Goal: Information Seeking & Learning: Learn about a topic

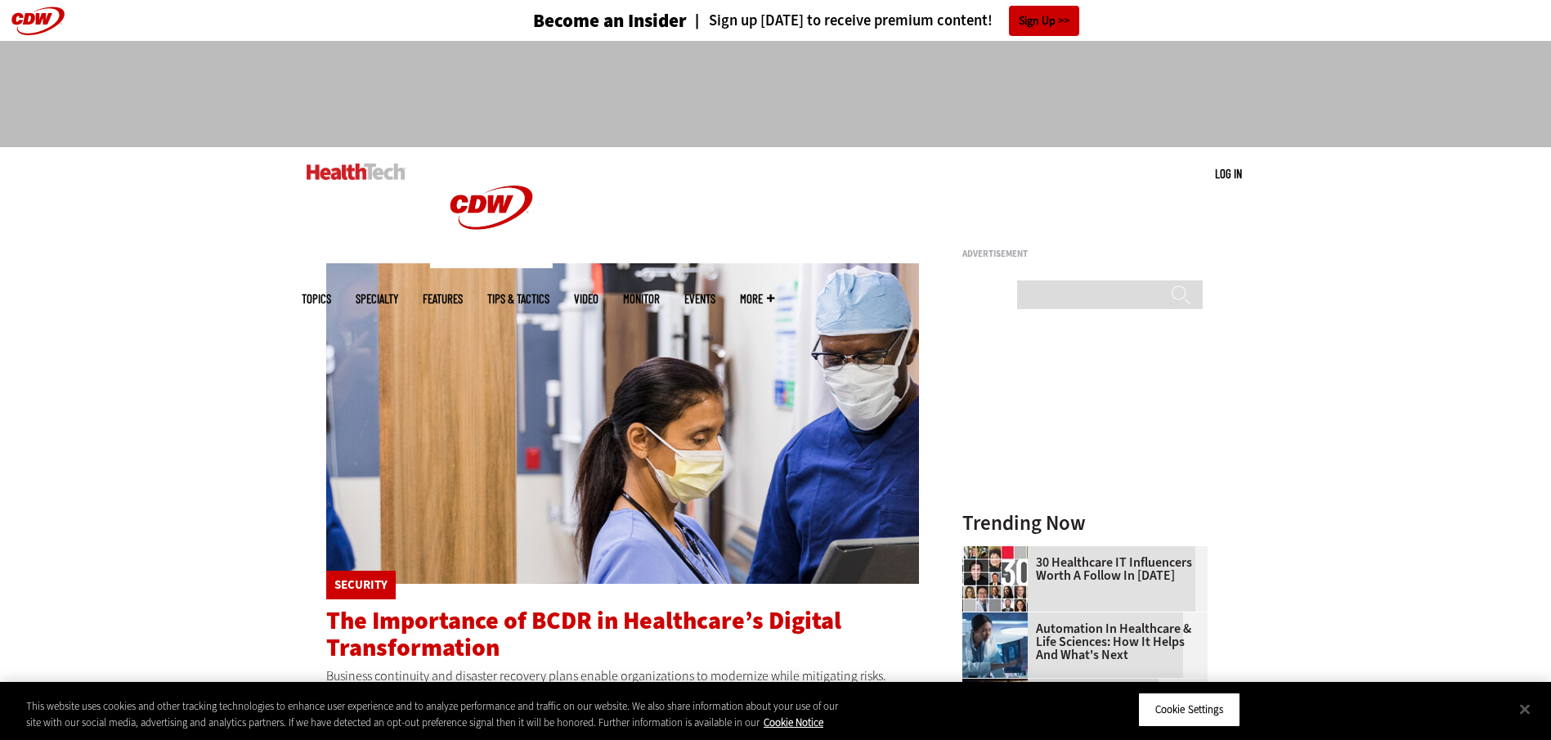
click at [500, 618] on span "The Importance of BCDR in Healthcare’s Digital Transformation" at bounding box center [583, 634] width 515 height 60
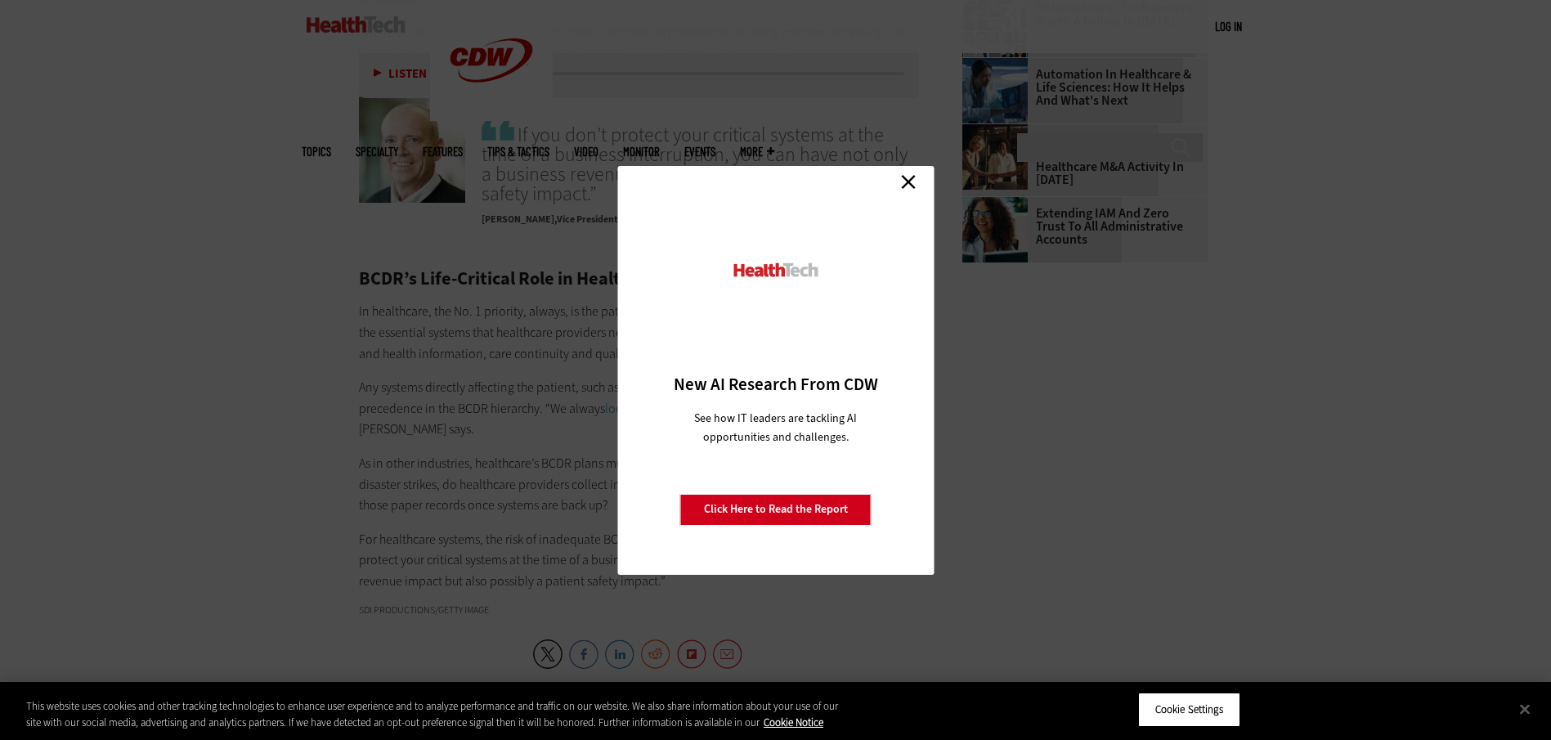
scroll to position [2535, 0]
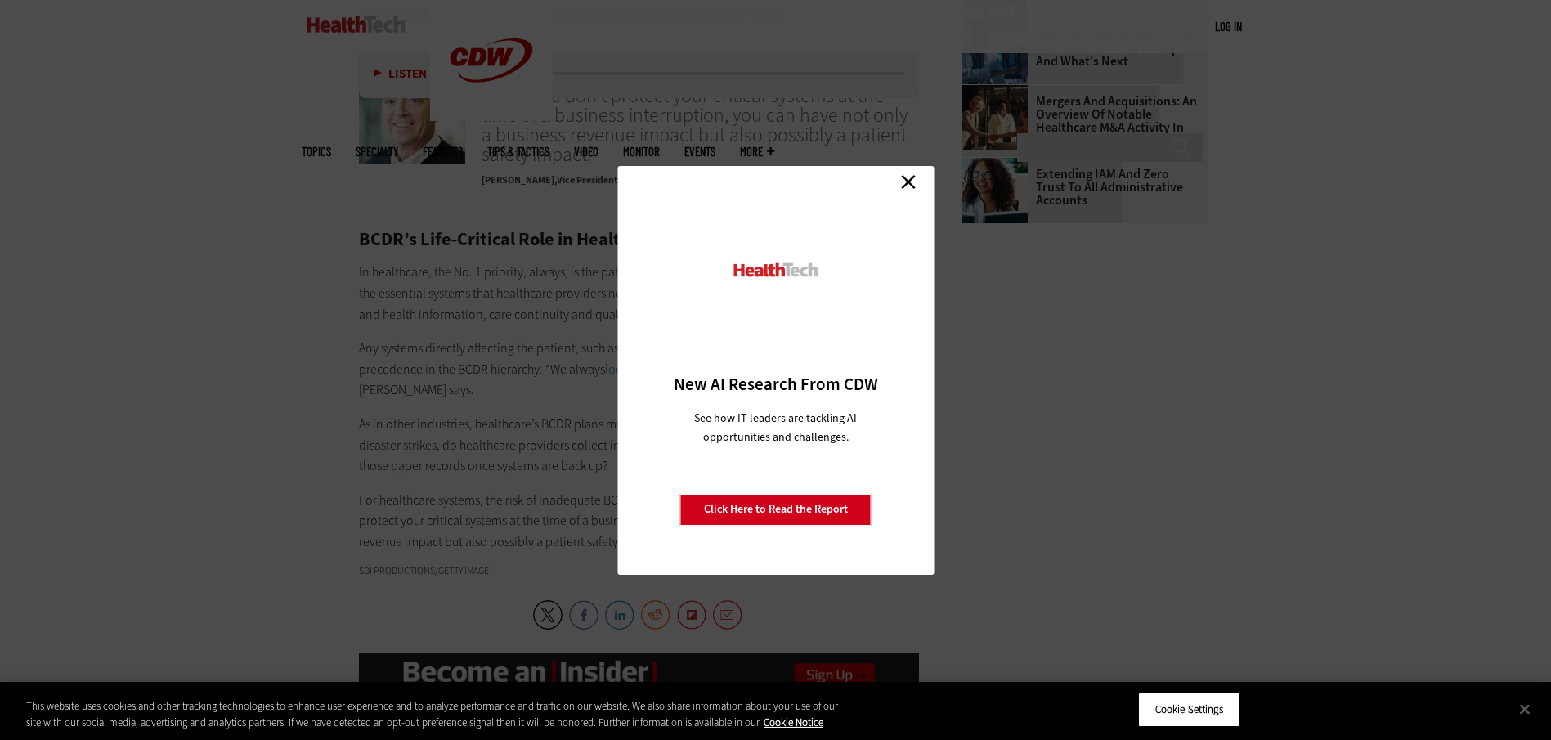
click at [911, 173] on link "Close" at bounding box center [908, 182] width 25 height 25
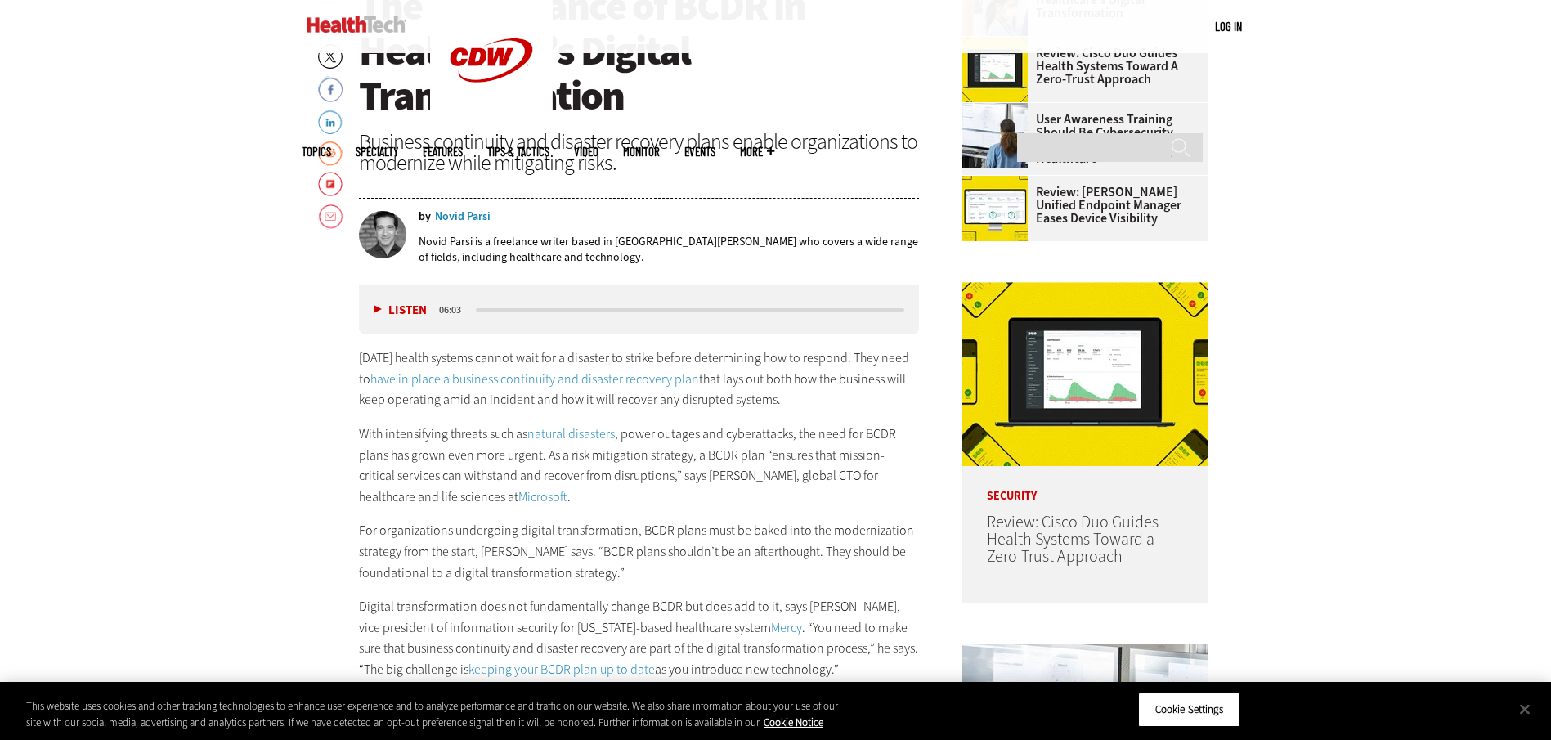
scroll to position [786, 0]
click at [468, 216] on div "Novid Parsi" at bounding box center [463, 215] width 56 height 11
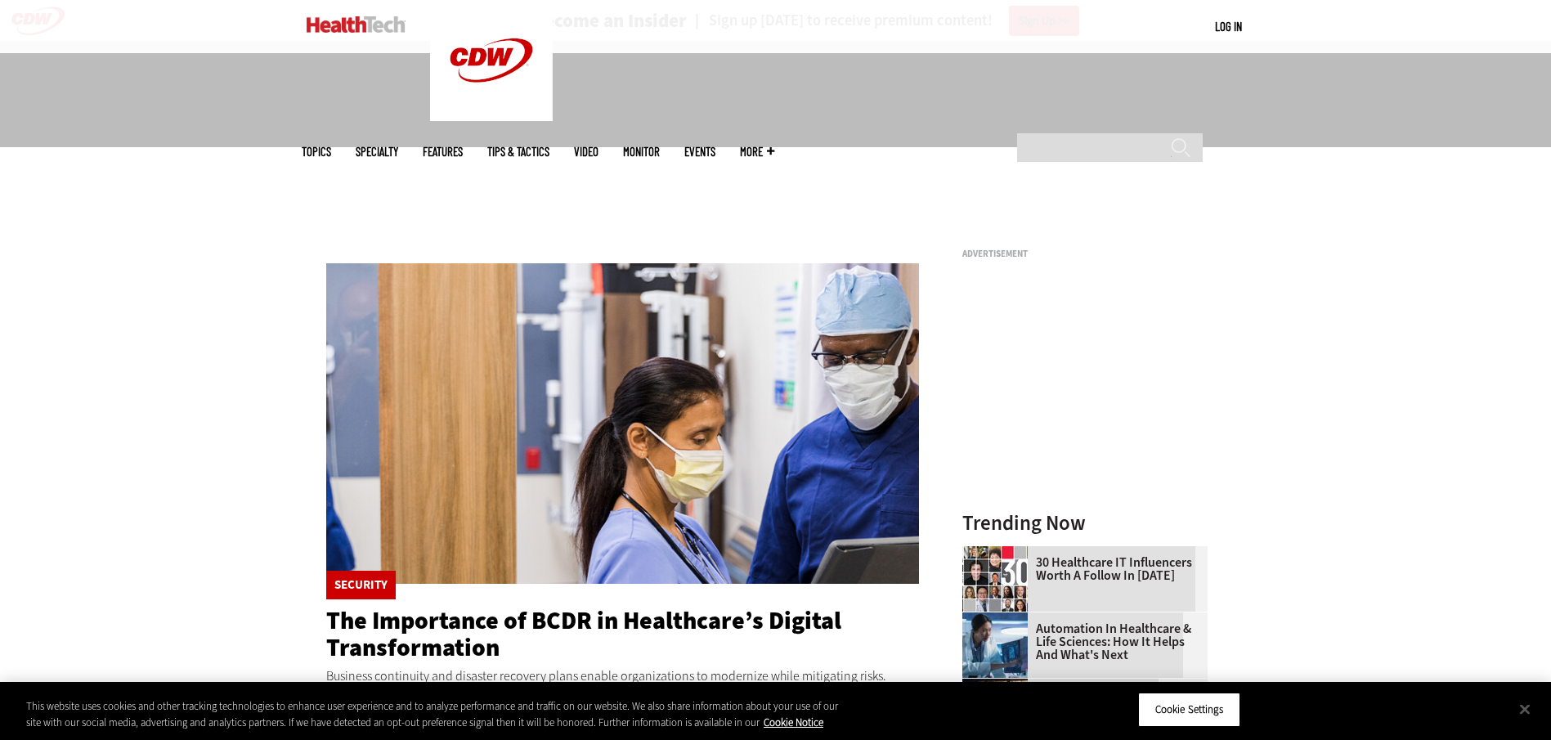
scroll to position [315, 0]
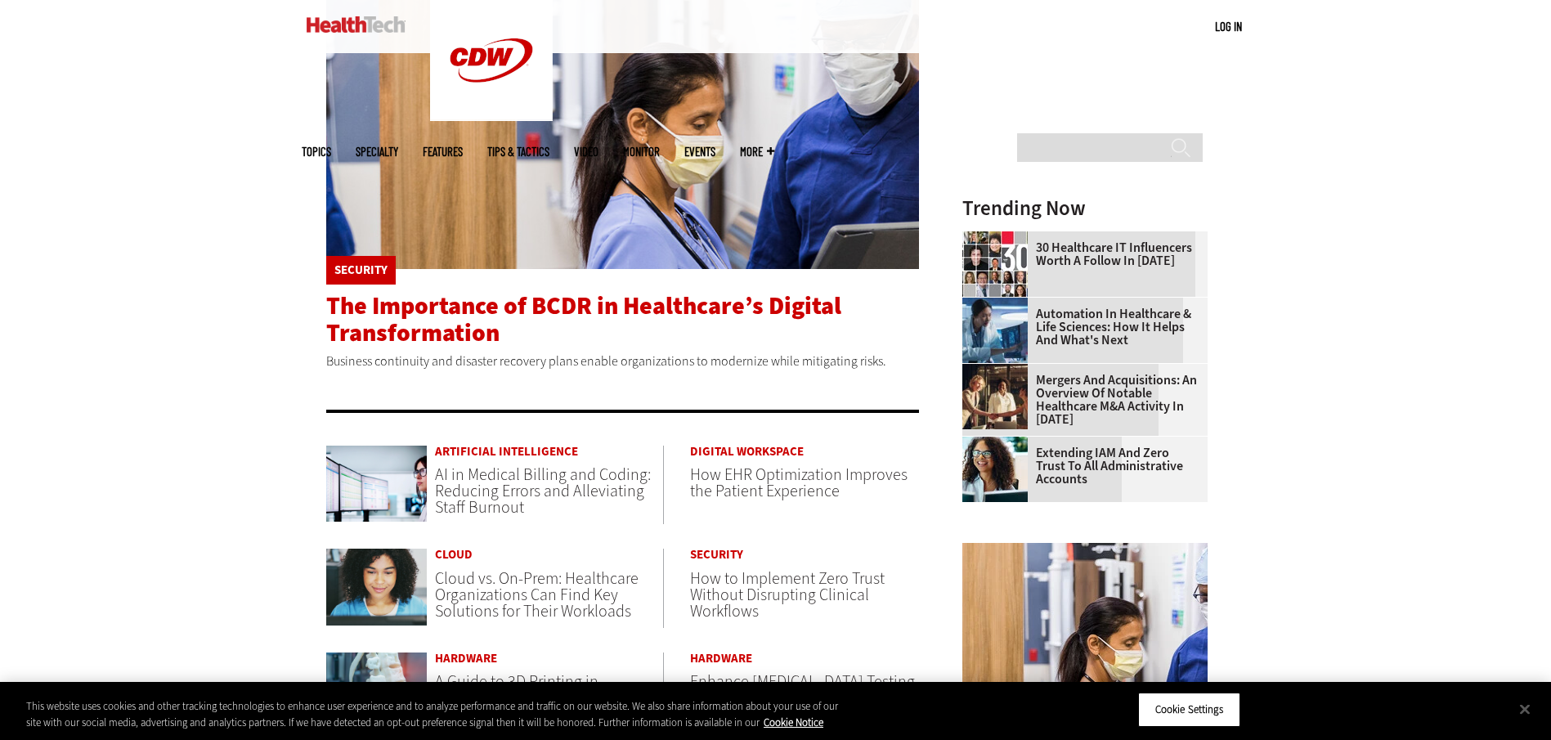
click at [450, 329] on span "The Importance of BCDR in Healthcare’s Digital Transformation" at bounding box center [583, 319] width 515 height 60
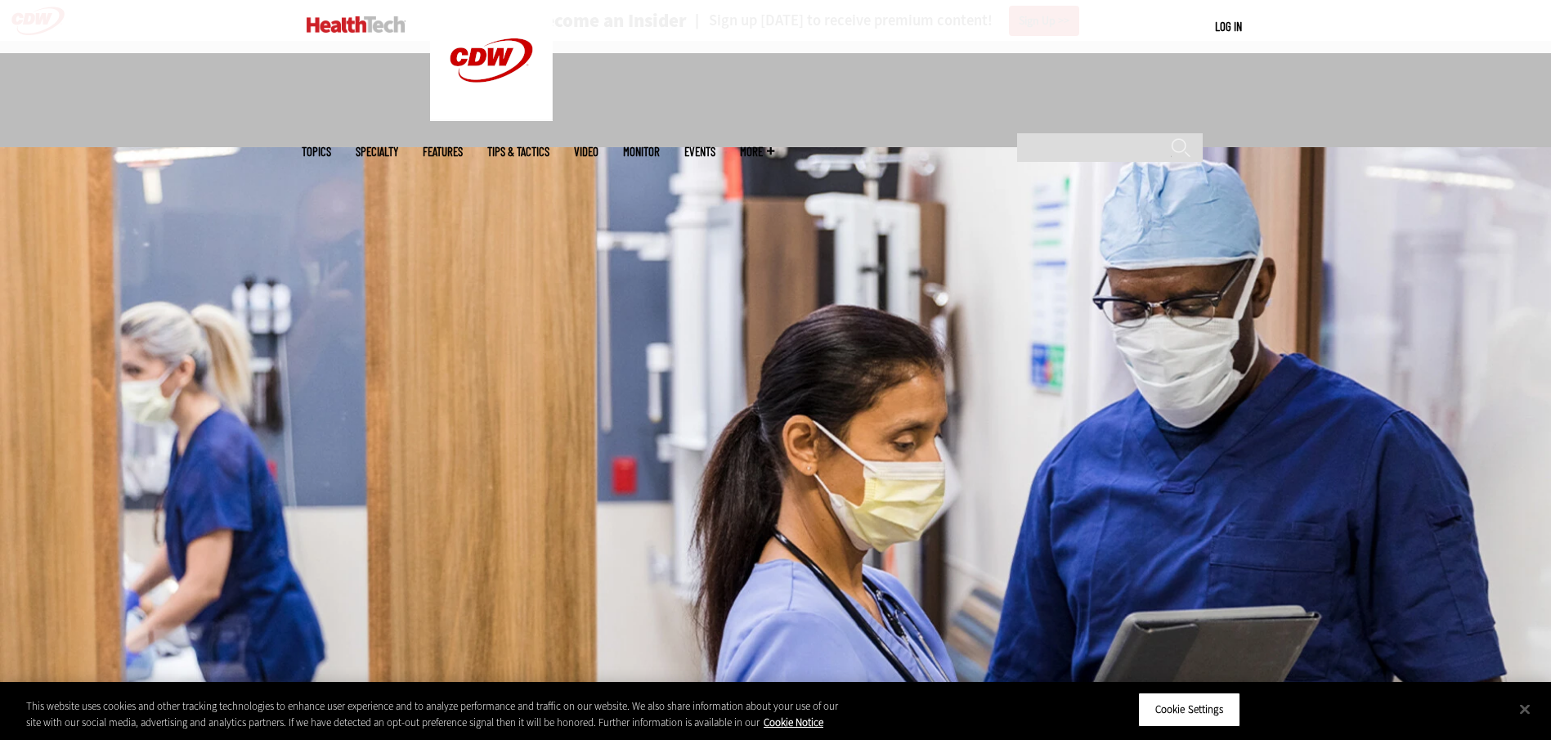
scroll to position [472, 0]
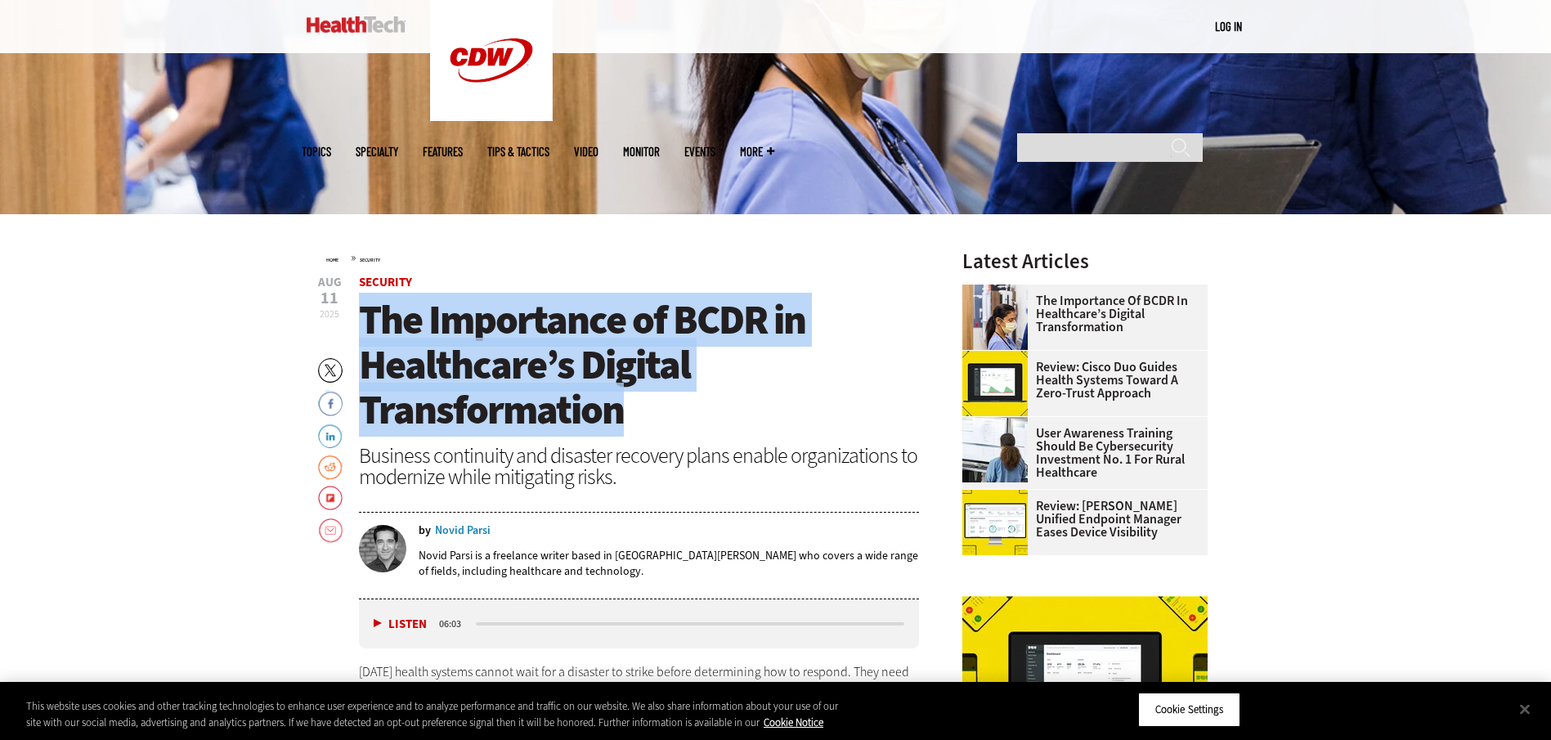
drag, startPoint x: 655, startPoint y: 419, endPoint x: 356, endPoint y: 304, distance: 319.8
copy span "The Importance of BCDR in Healthcare’s Digital Transformation"
click at [463, 284] on span "Security" at bounding box center [639, 282] width 561 height 12
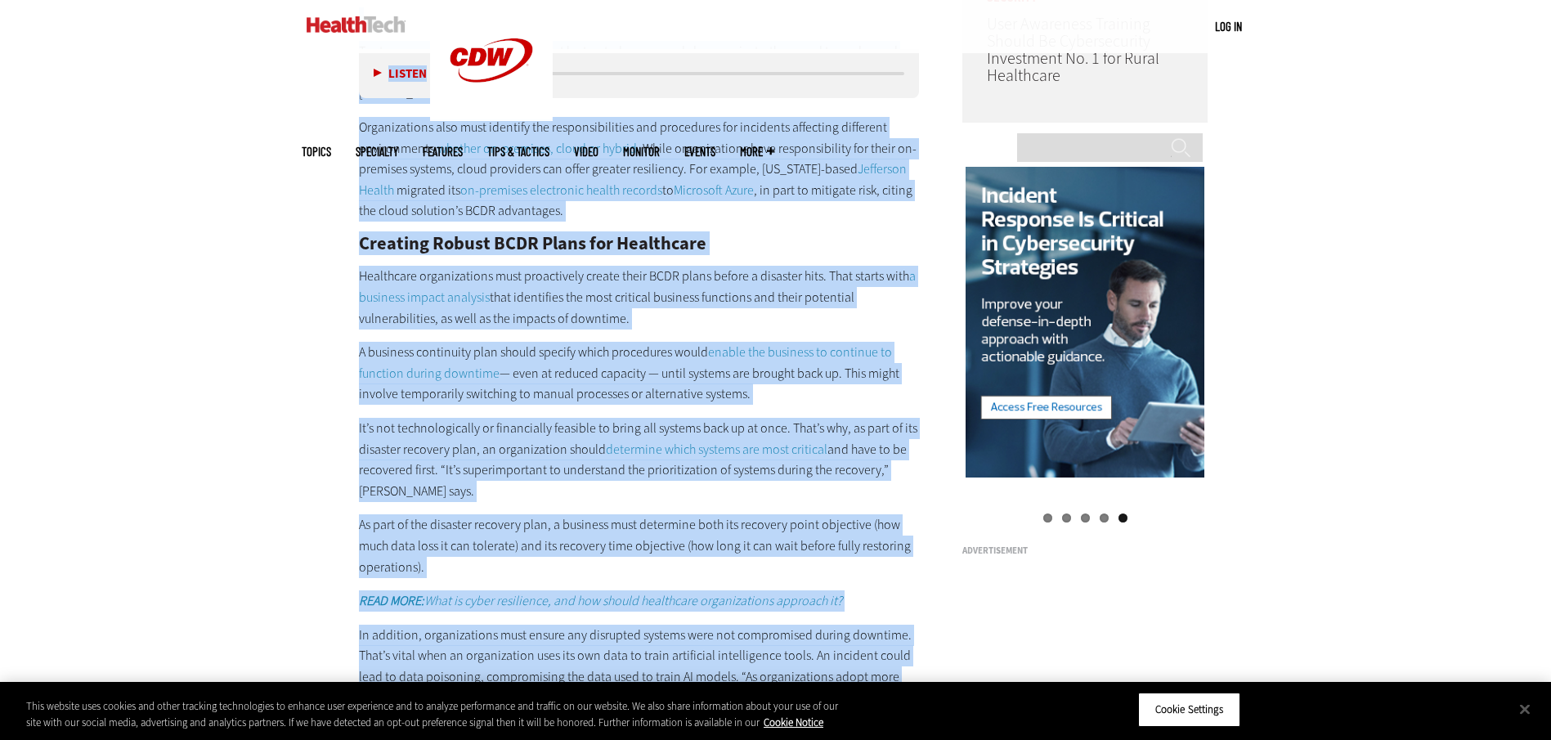
scroll to position [2010, 0]
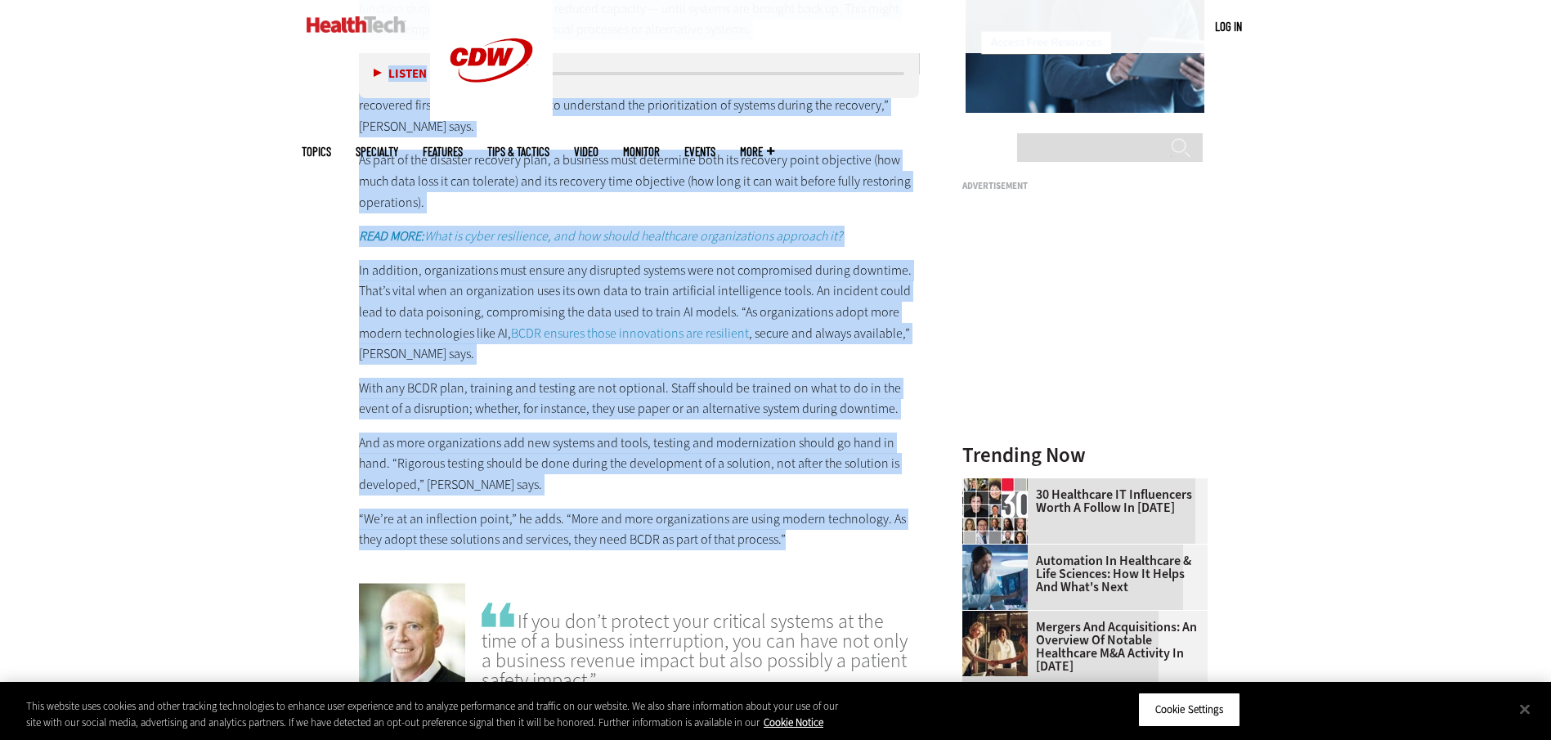
drag, startPoint x: 361, startPoint y: 315, endPoint x: 792, endPoint y: 550, distance: 490.9
click at [792, 550] on article "Aug 11 2025 Twitter Facebook LinkedIn Reddit Flipboard Email Security The Impor…" at bounding box center [622, 236] width 593 height 2996
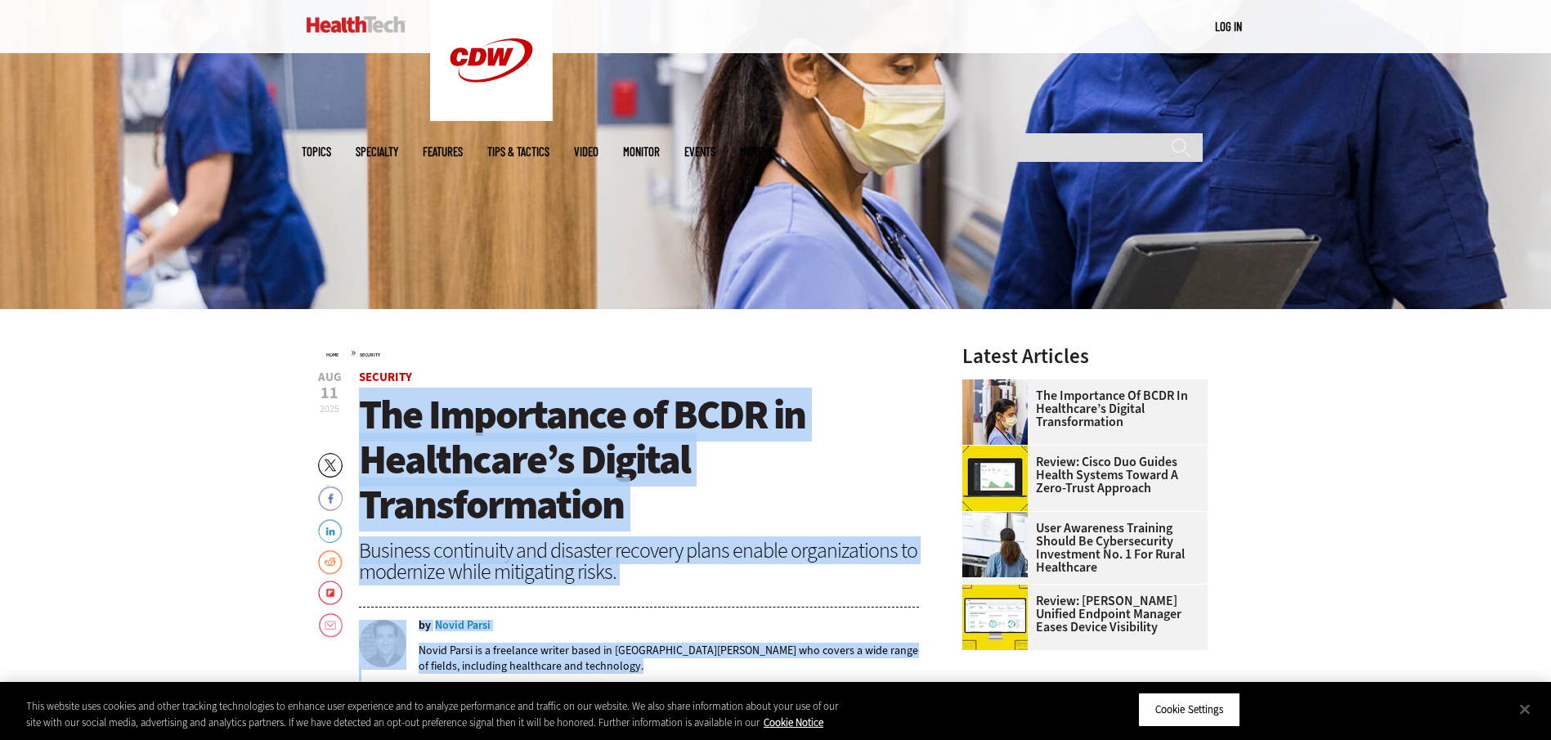
scroll to position [389, 0]
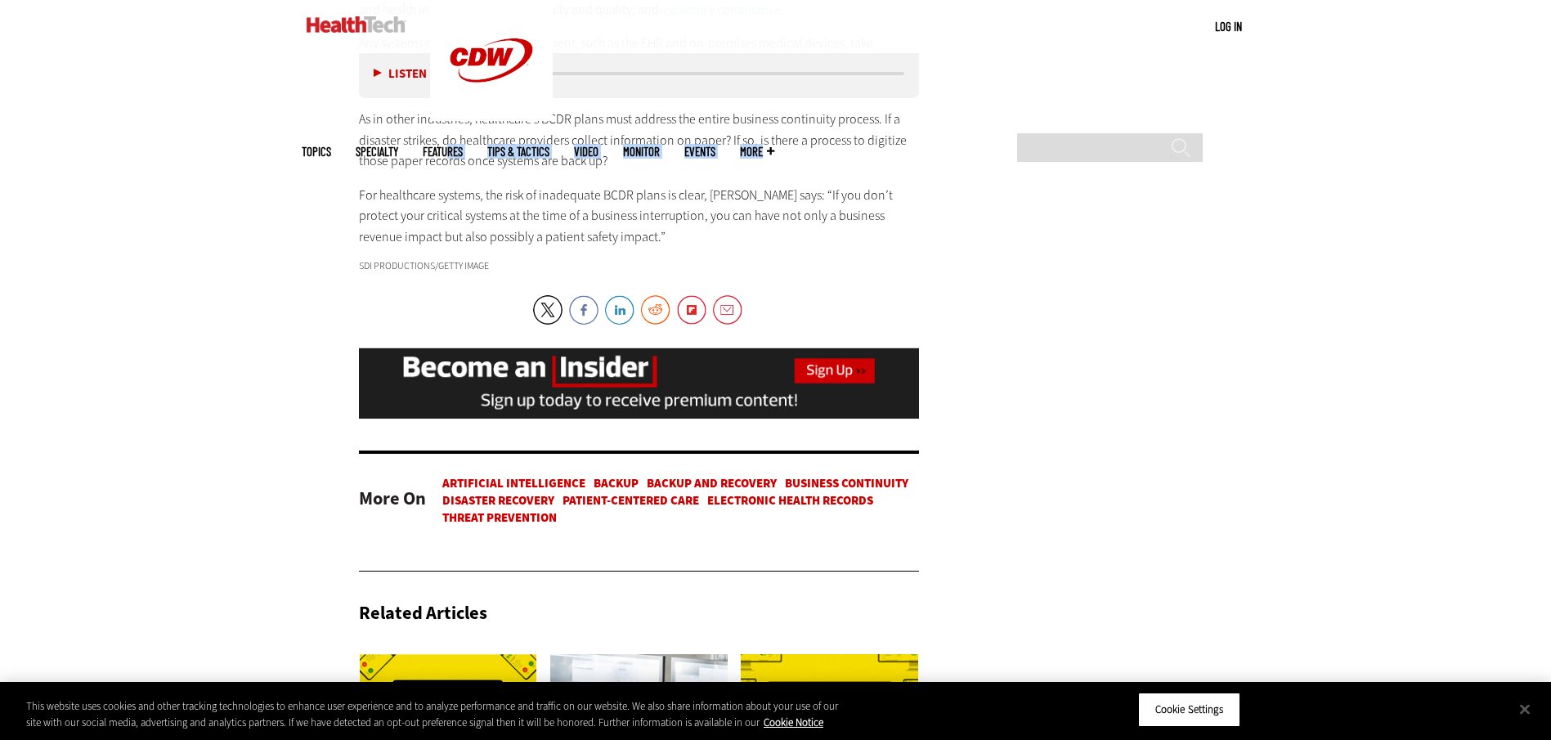
scroll to position [2801, 0]
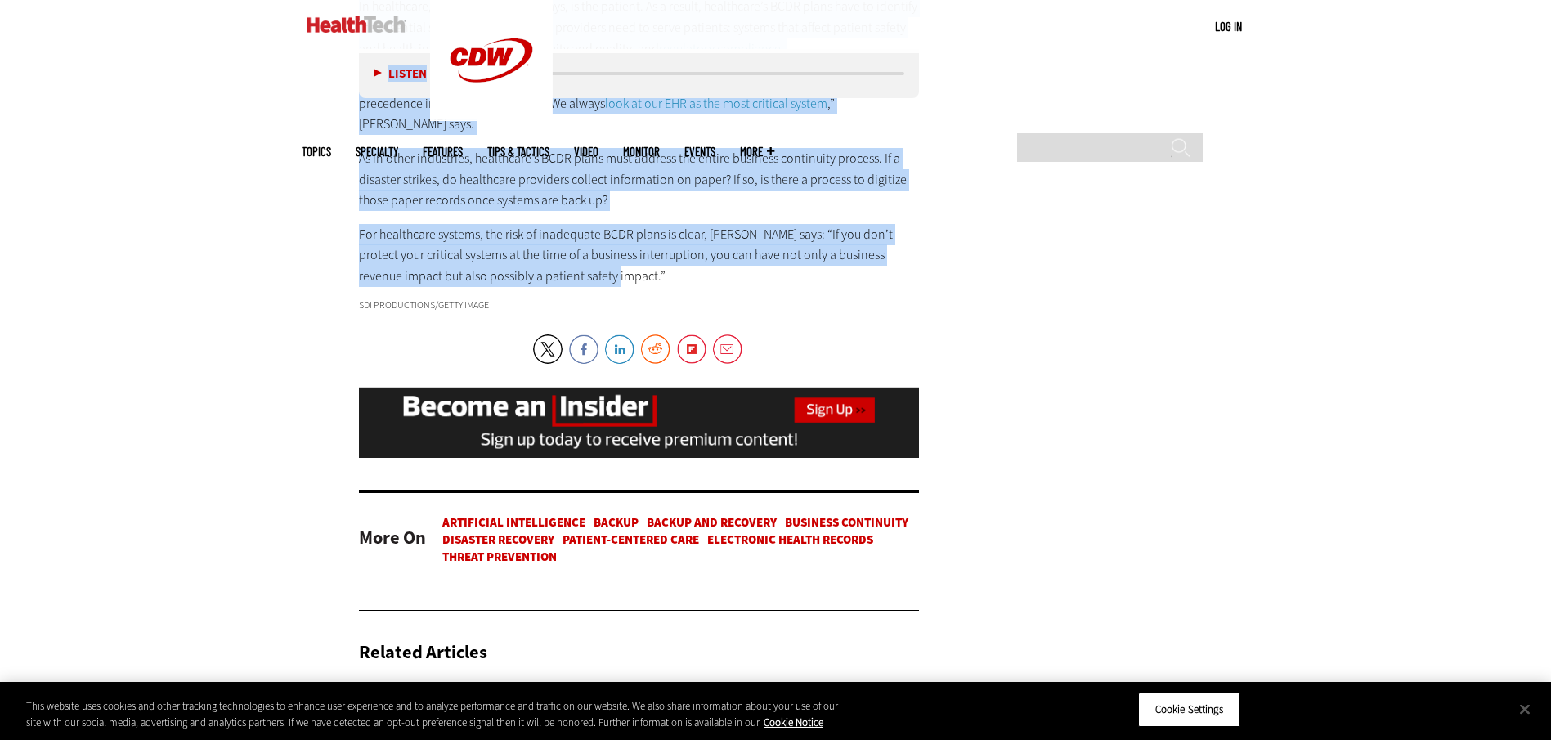
drag, startPoint x: 362, startPoint y: 401, endPoint x: 590, endPoint y: 261, distance: 267.9
copy article "The Importance of BCDR in Healthcare’s Digital Transformation Business continui…"
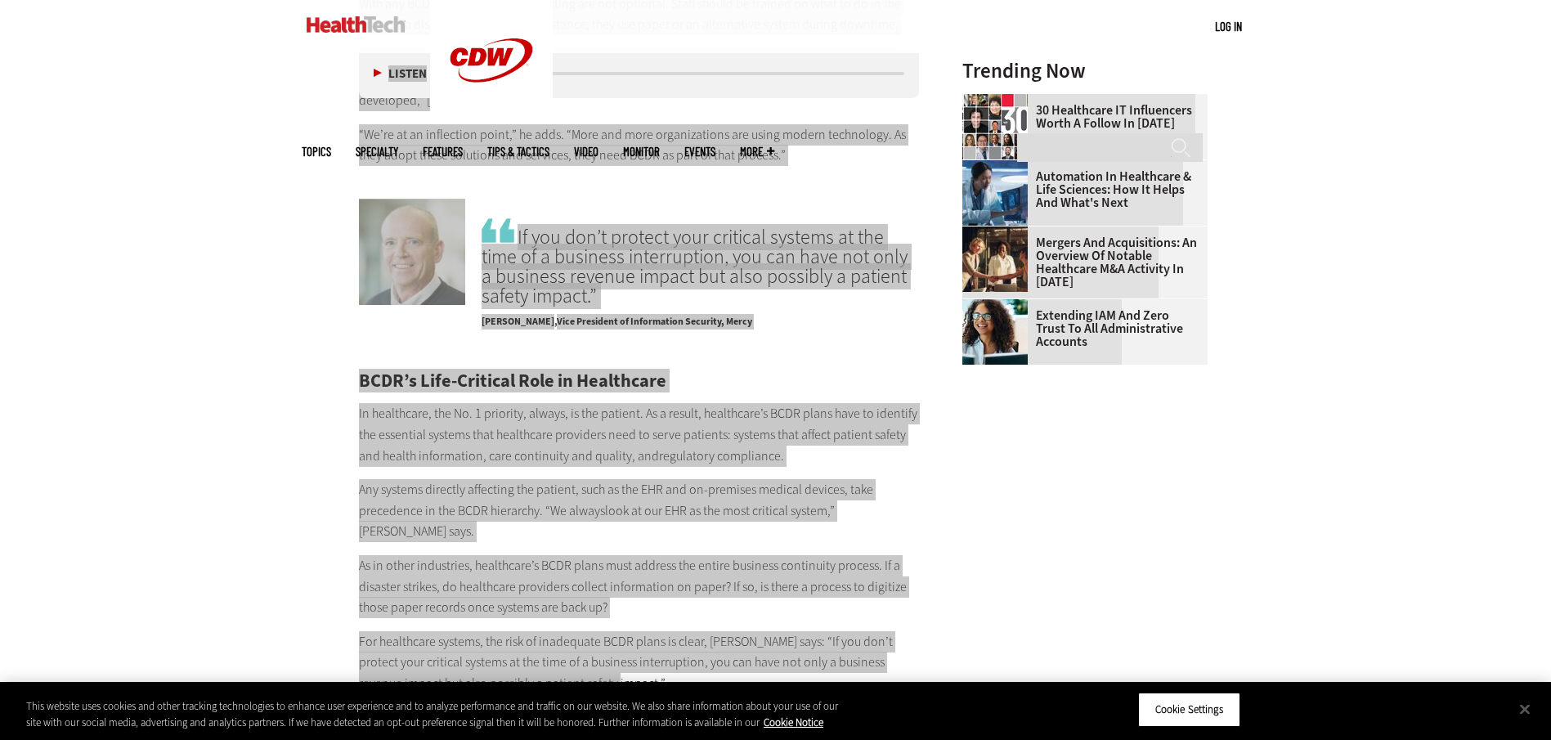
scroll to position [2343, 0]
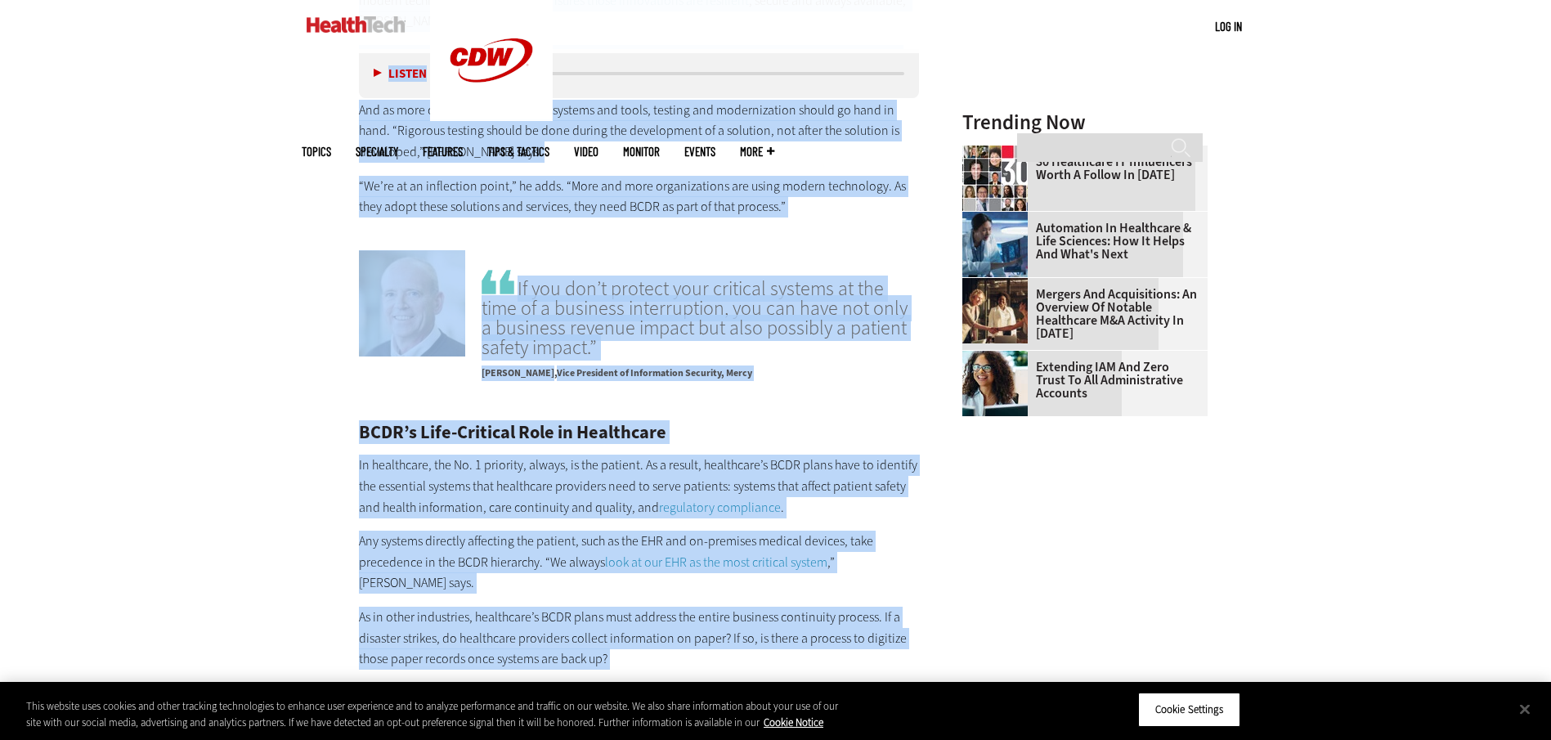
click at [698, 459] on span "In healthcare, the No. 1 priority, always, is the patient. As a result, healthc…" at bounding box center [638, 485] width 558 height 59
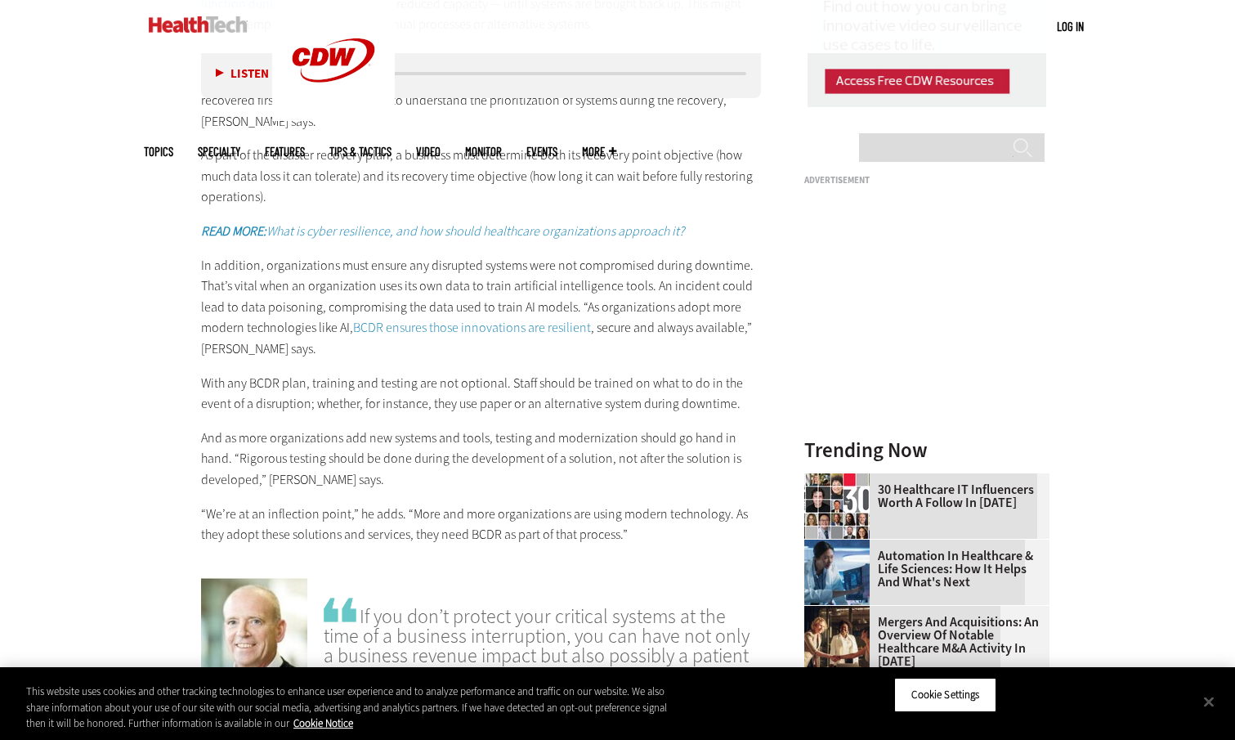
scroll to position [2095, 0]
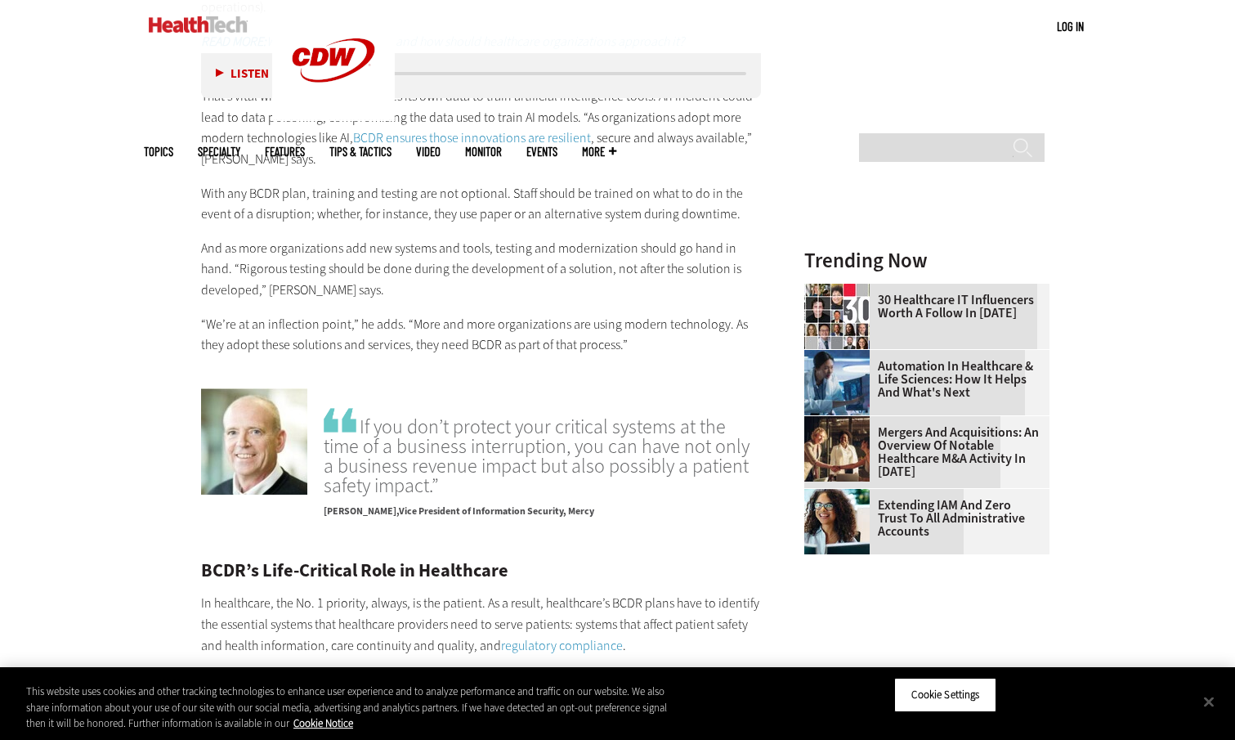
drag, startPoint x: 324, startPoint y: 510, endPoint x: 587, endPoint y: 518, distance: 262.5
click at [587, 518] on p "Dan Henke Vice President of Information Security, Mercy" at bounding box center [542, 507] width 437 height 24
copy p "Dan Henke Vice President of Information Security, Mercy"
click at [501, 539] on div "Listen Pause 06:03 Today’s health systems cannot wait for a disaster to strike …" at bounding box center [481, 202] width 561 height 2673
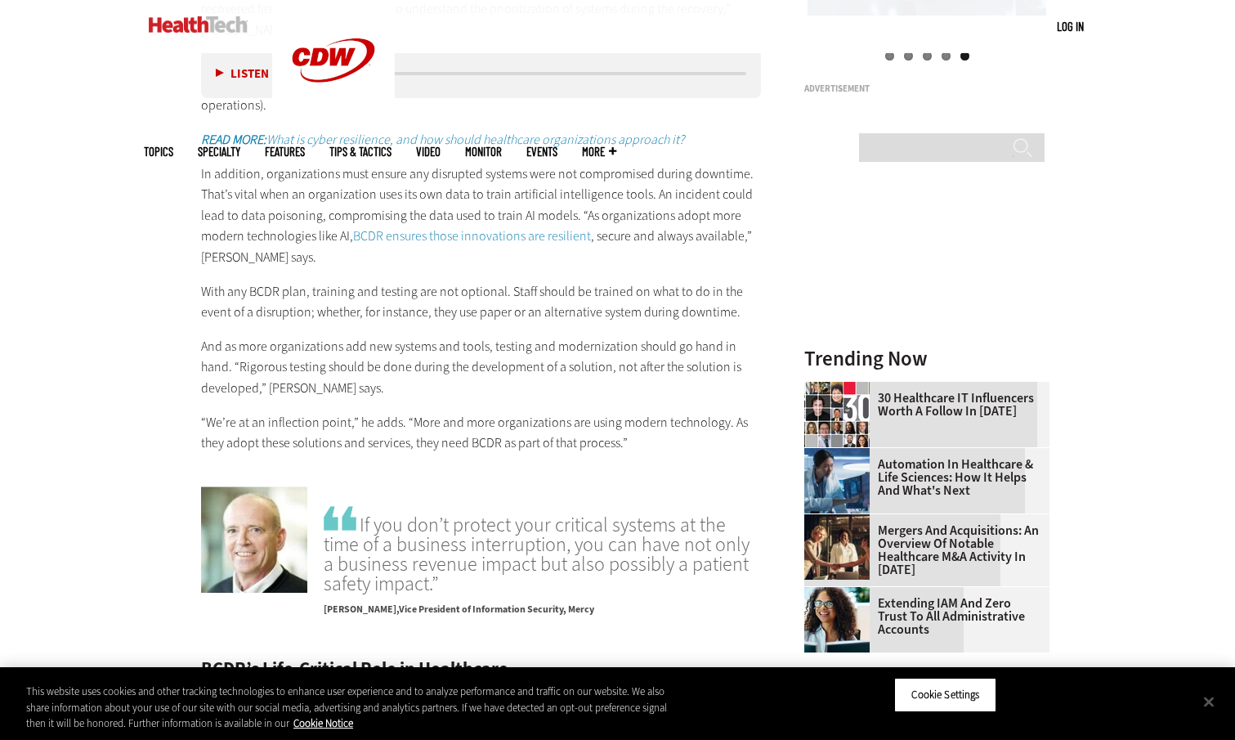
scroll to position [1996, 0]
click at [521, 413] on p "“We’re at an inflection point,” he adds. “More and more organizations are using…" at bounding box center [481, 434] width 561 height 42
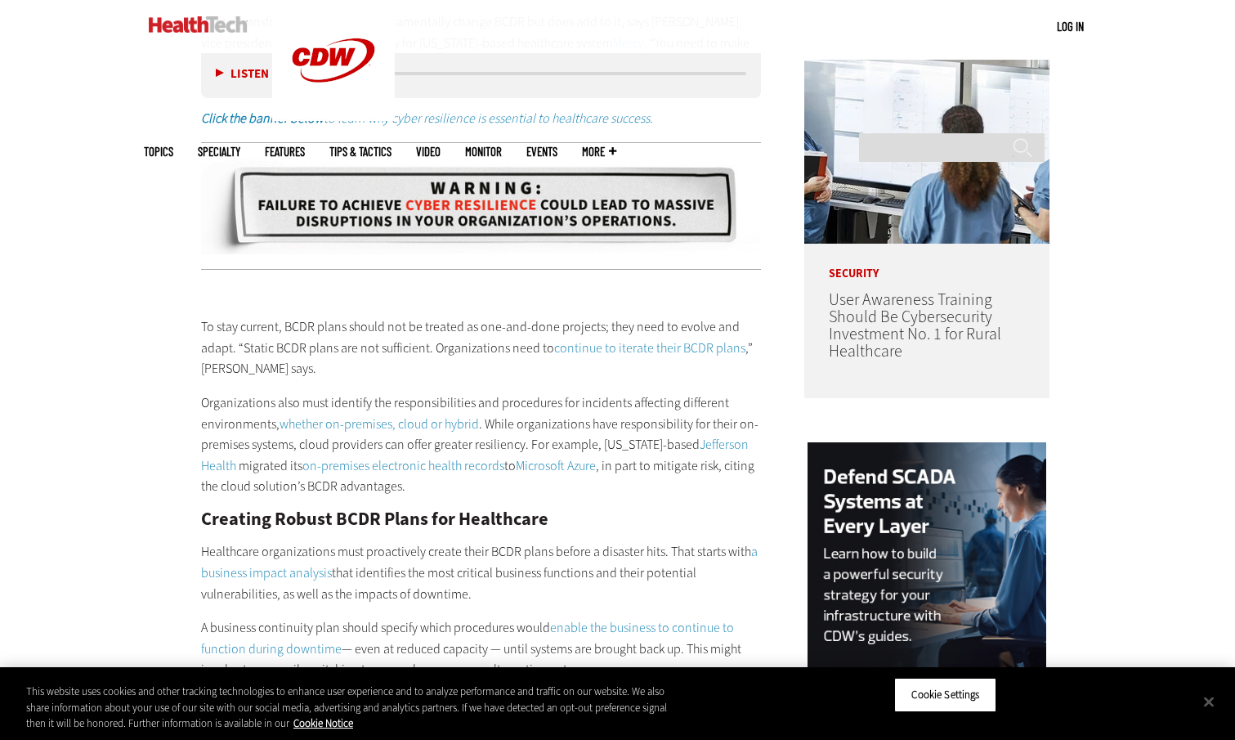
scroll to position [1263, 0]
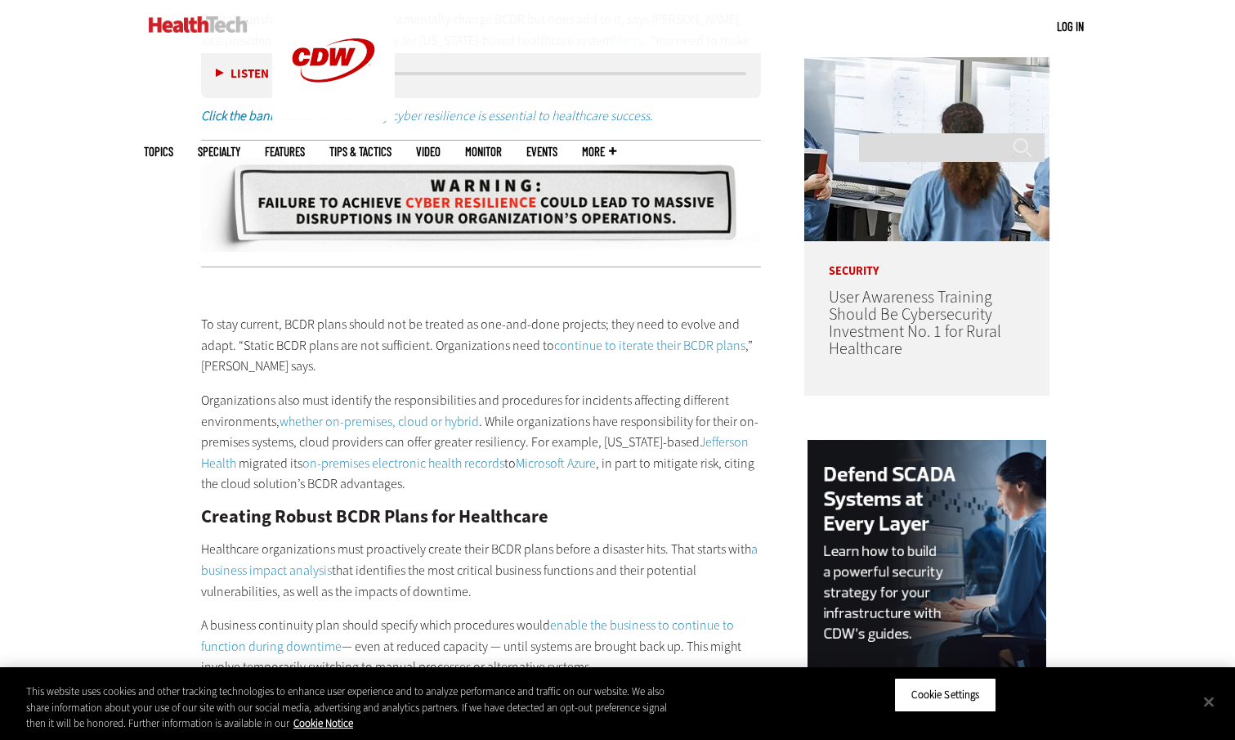
click at [568, 368] on p "To stay current, BCDR plans should not be treated as one-and-done projects; the…" at bounding box center [481, 345] width 561 height 63
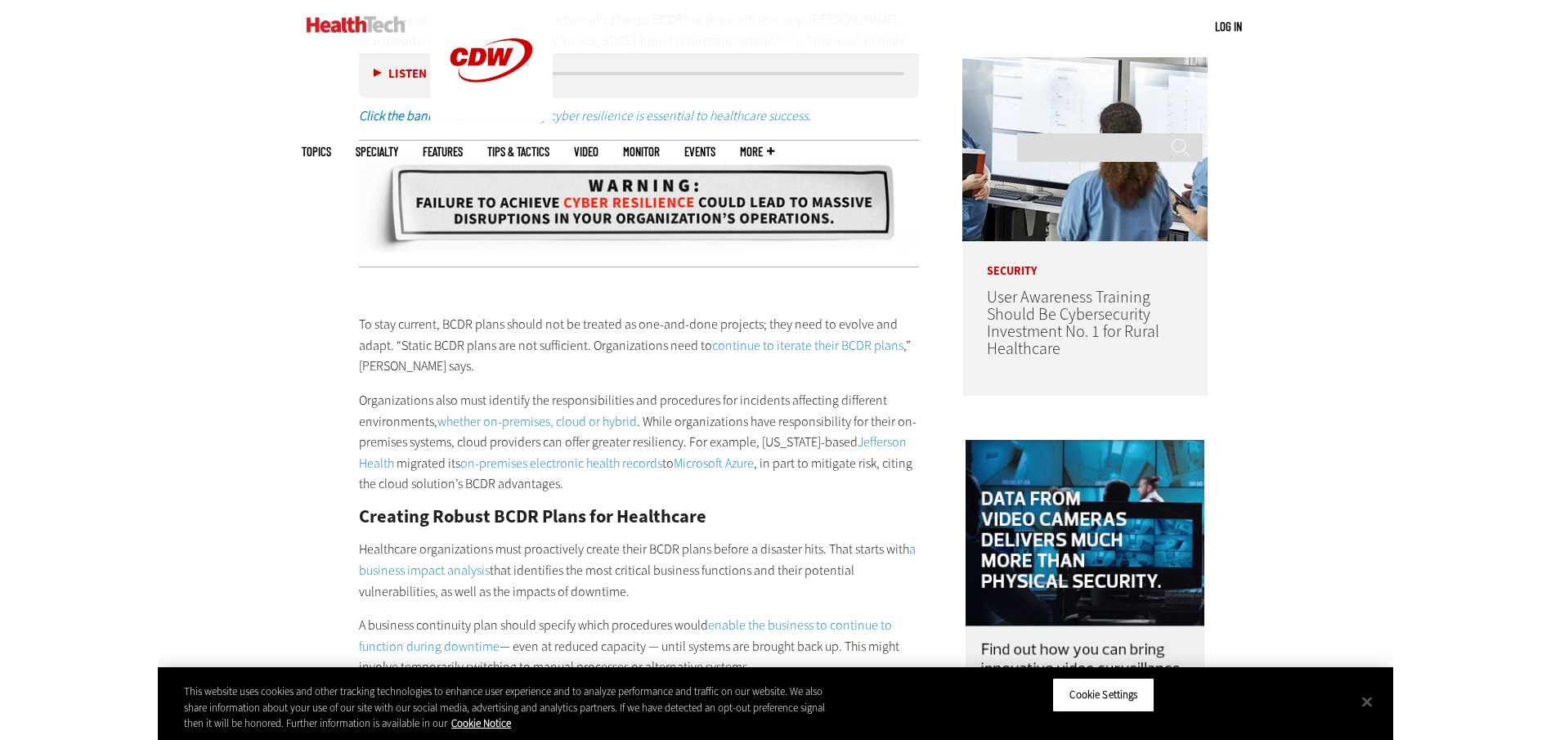
scroll to position [1372, 0]
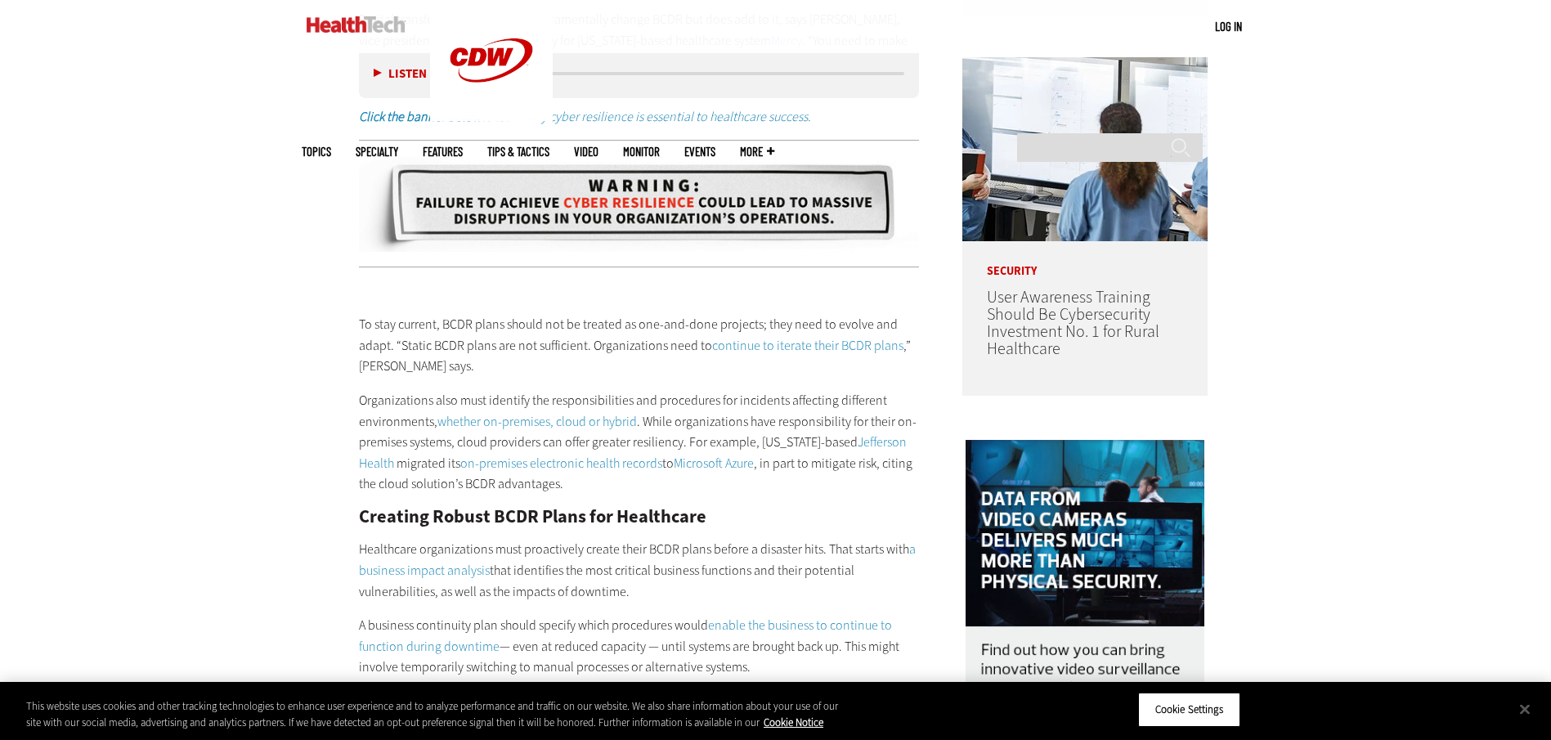
click at [772, 409] on p "Organizations also must identify the responsibilities and procedures for incide…" at bounding box center [639, 442] width 561 height 105
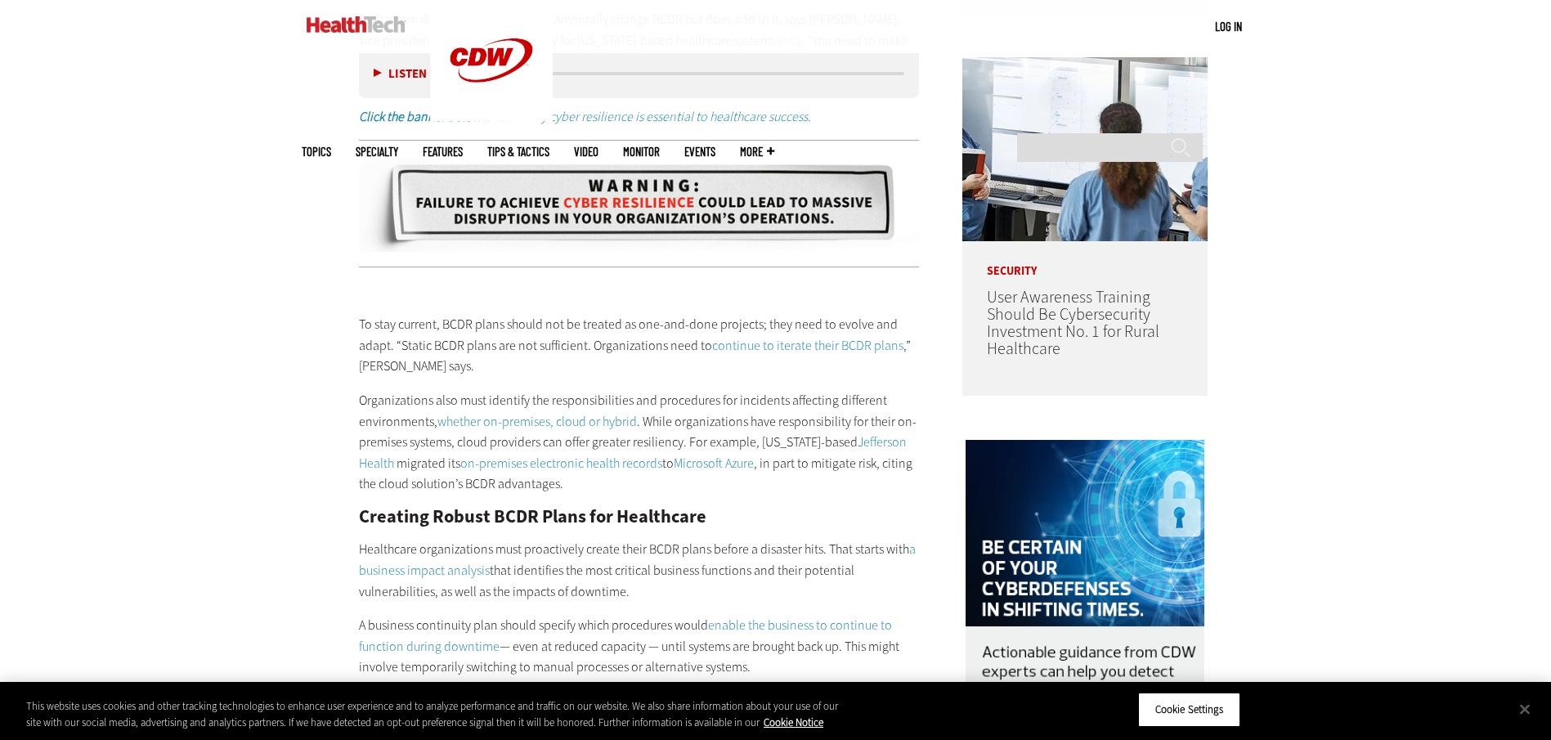
click at [623, 415] on span "whether on-premises, cloud or hybrid" at bounding box center [536, 421] width 199 height 17
click at [728, 395] on span "Organizations also must identify the responsibilities and procedures for incide…" at bounding box center [623, 411] width 528 height 38
